Goal: Information Seeking & Learning: Compare options

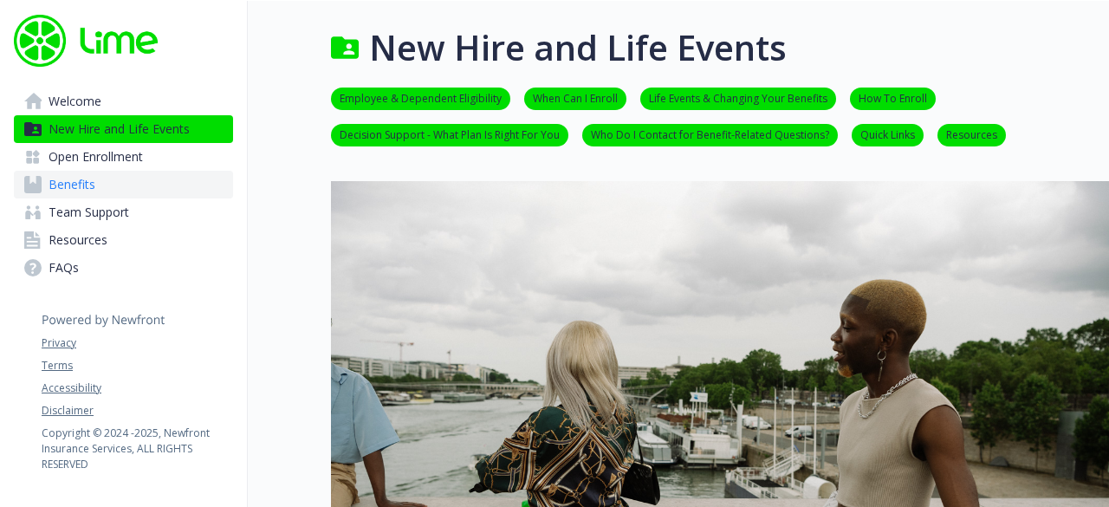
click at [130, 180] on link "Benefits" at bounding box center [123, 185] width 219 height 28
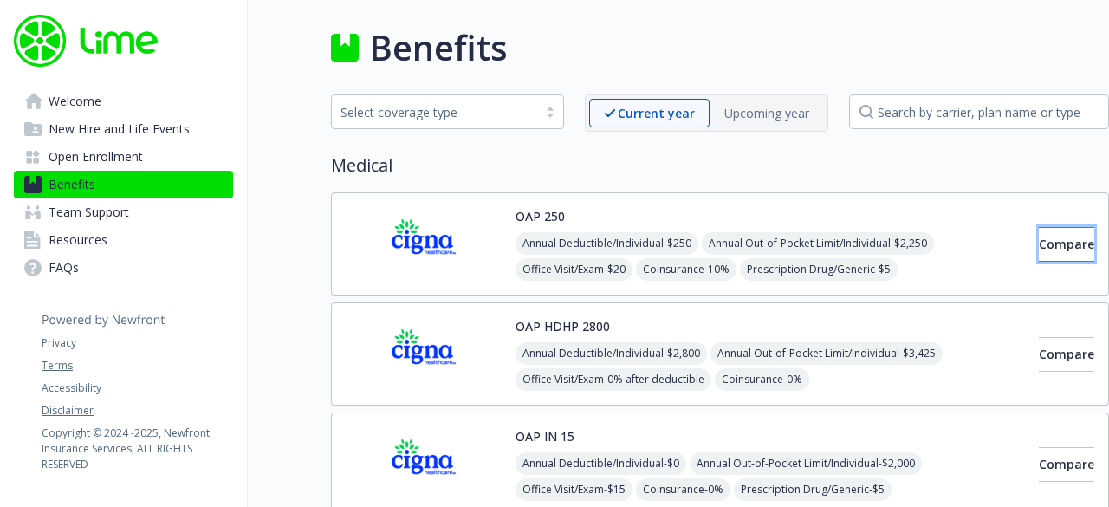
click at [1039, 256] on button "Compare" at bounding box center [1066, 244] width 55 height 35
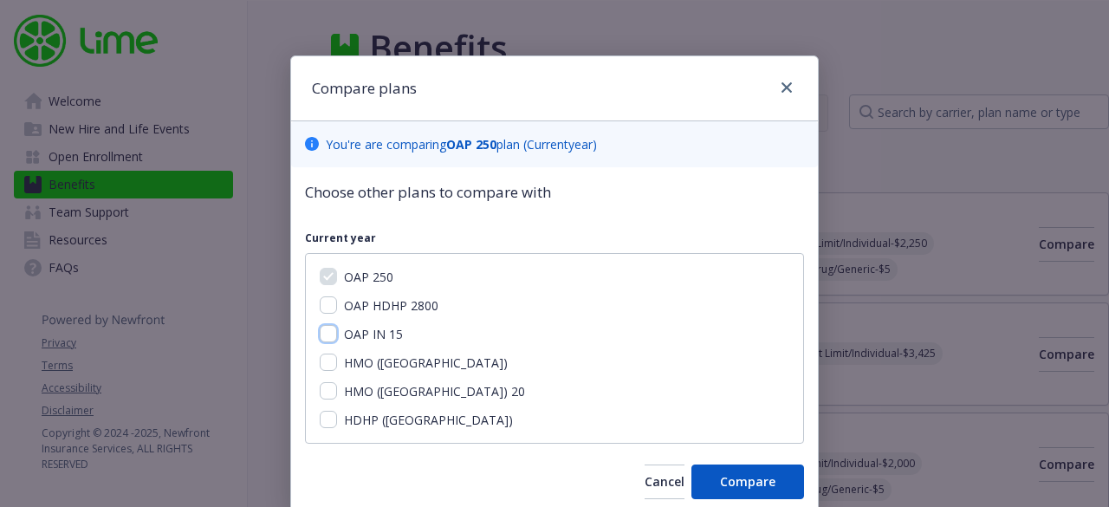
click at [326, 338] on input "OAP IN 15" at bounding box center [328, 333] width 17 height 17
checkbox input "true"
click at [711, 480] on button "Compare" at bounding box center [747, 481] width 113 height 35
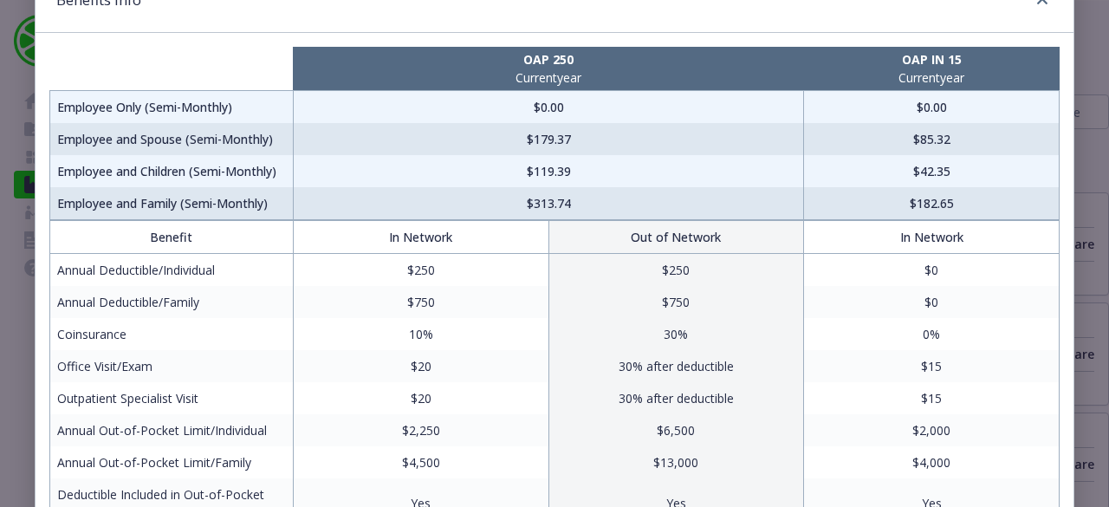
scroll to position [94, 0]
